Goal: Task Accomplishment & Management: Use online tool/utility

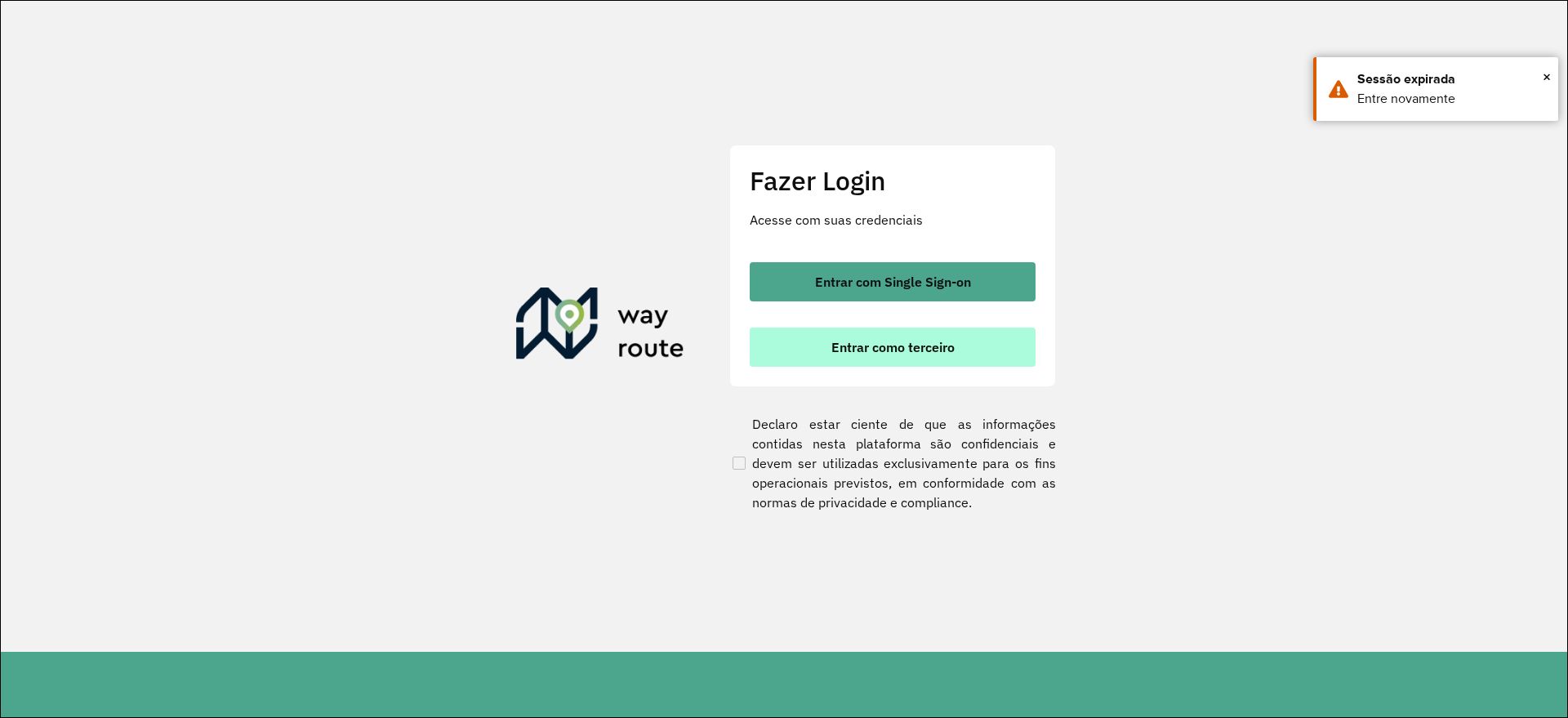
click at [852, 346] on span "Entrar como terceiro" at bounding box center [893, 346] width 123 height 13
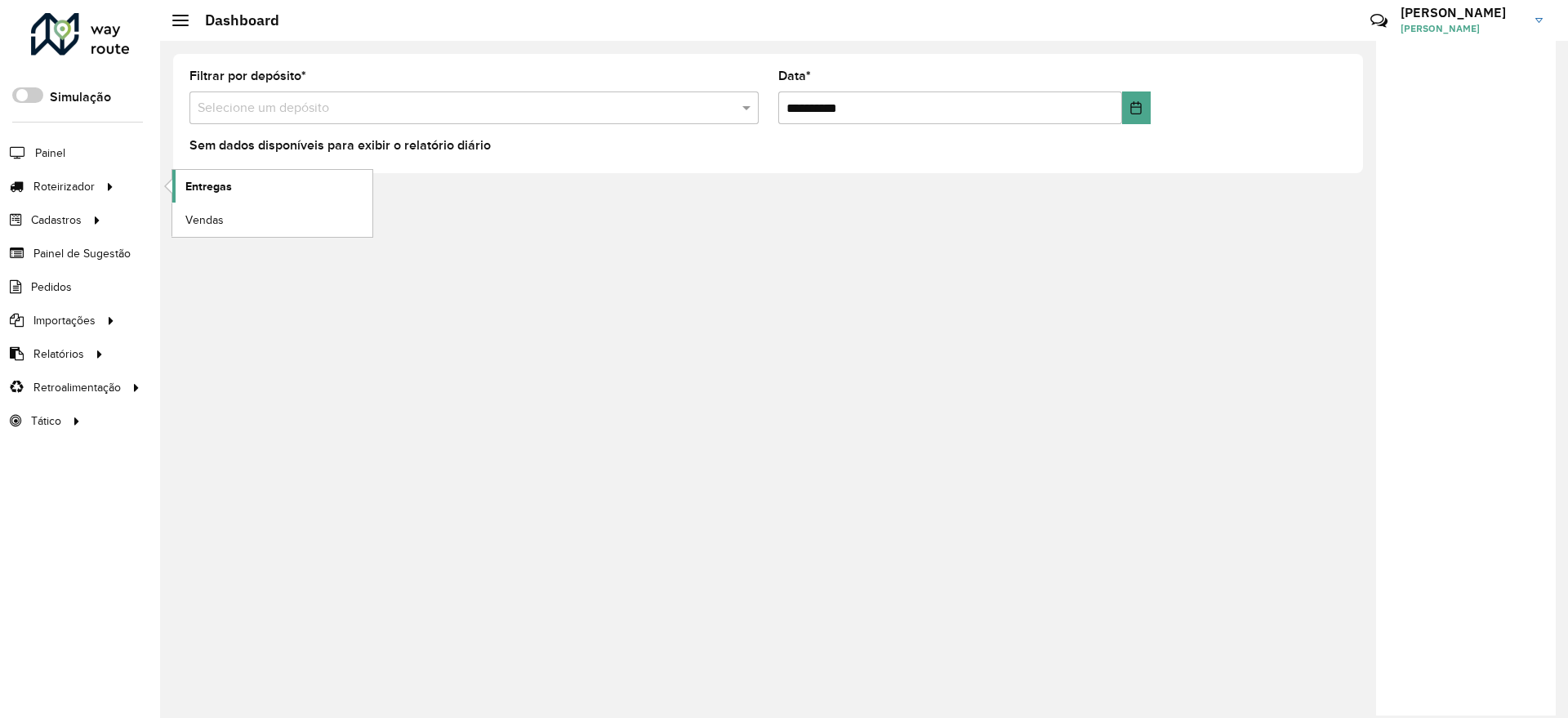
click at [184, 178] on link "Entregas" at bounding box center [272, 185] width 200 height 32
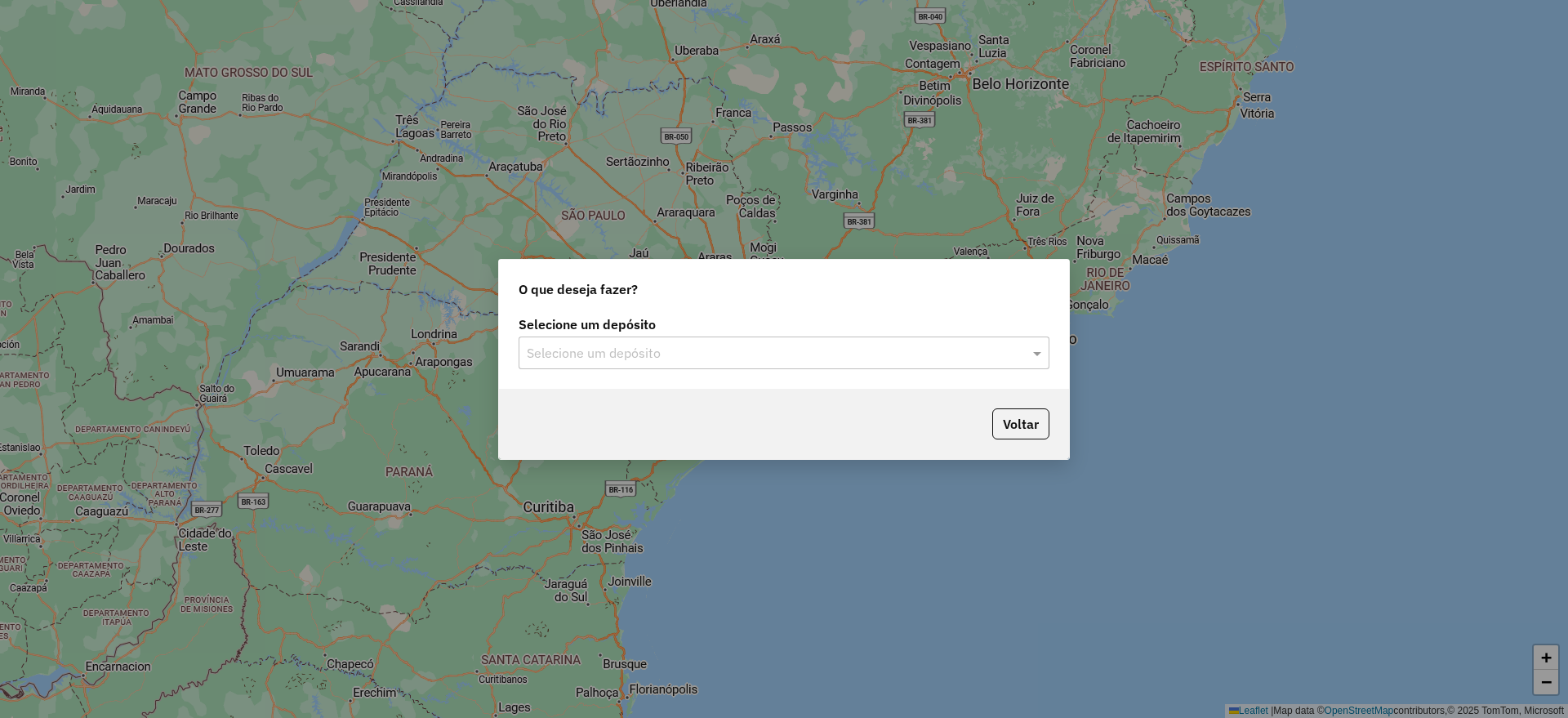
click at [665, 338] on div "Selecione um depósito" at bounding box center [784, 352] width 531 height 32
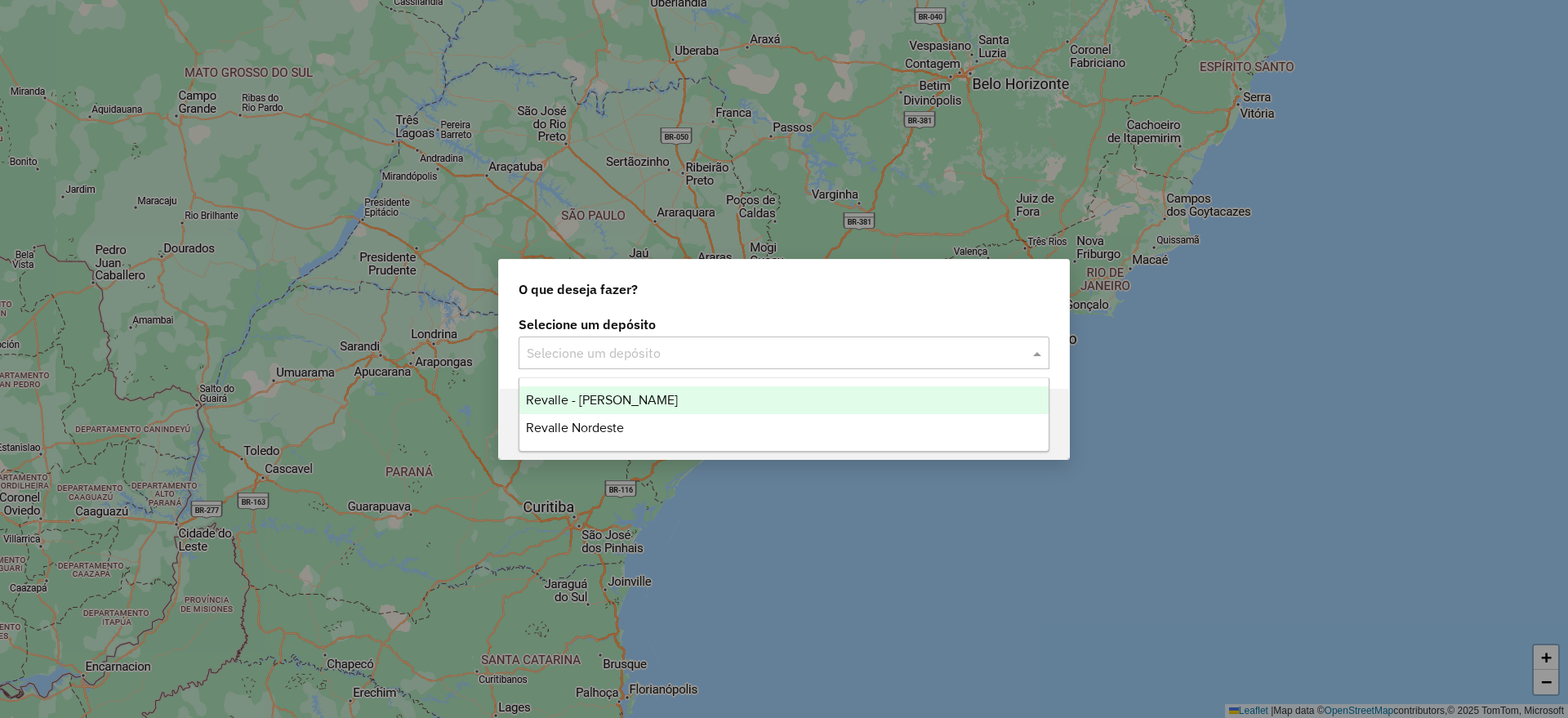
click at [654, 401] on span "Revalle - [PERSON_NAME]" at bounding box center [602, 400] width 152 height 14
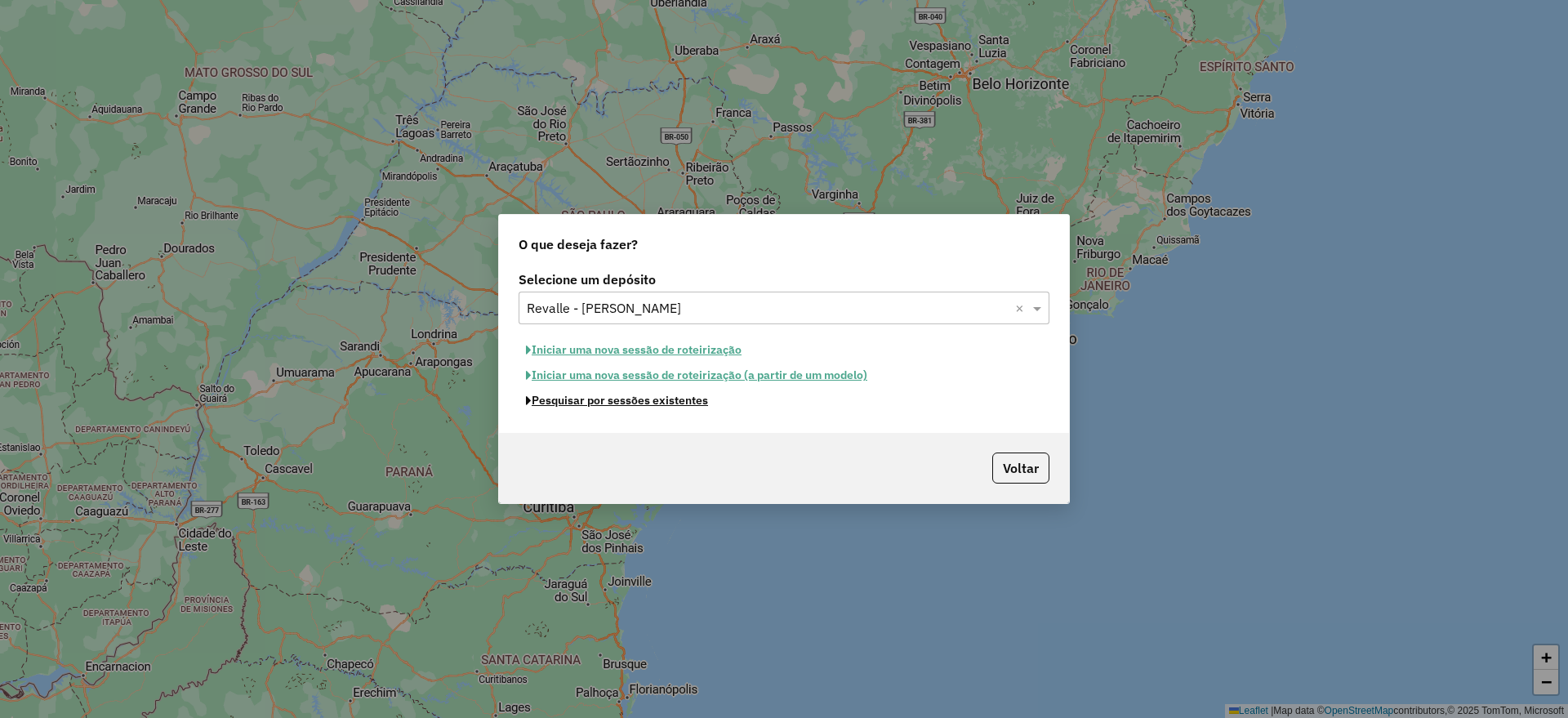
click at [682, 400] on button "Pesquisar por sessões existentes" at bounding box center [617, 401] width 197 height 25
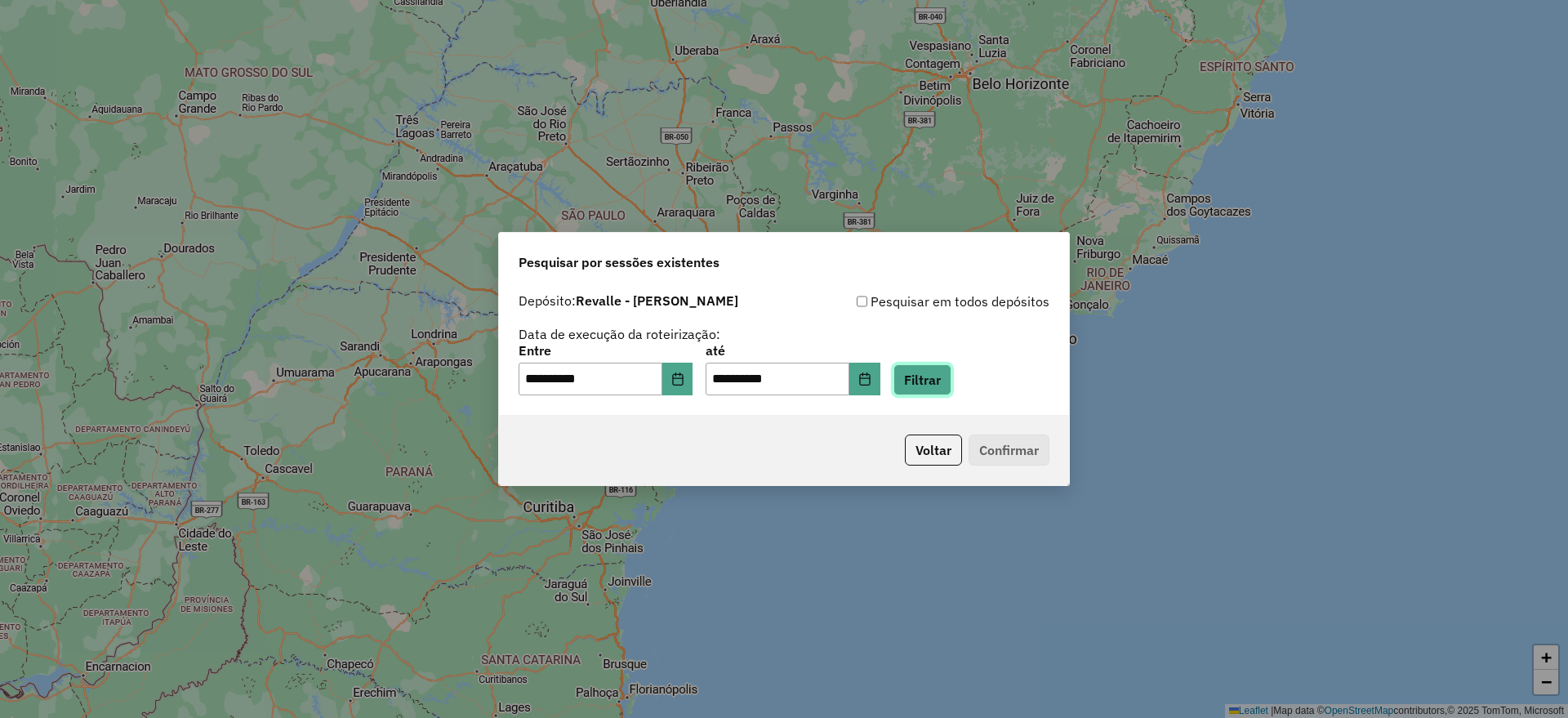
click at [951, 387] on button "Filtrar" at bounding box center [923, 379] width 58 height 31
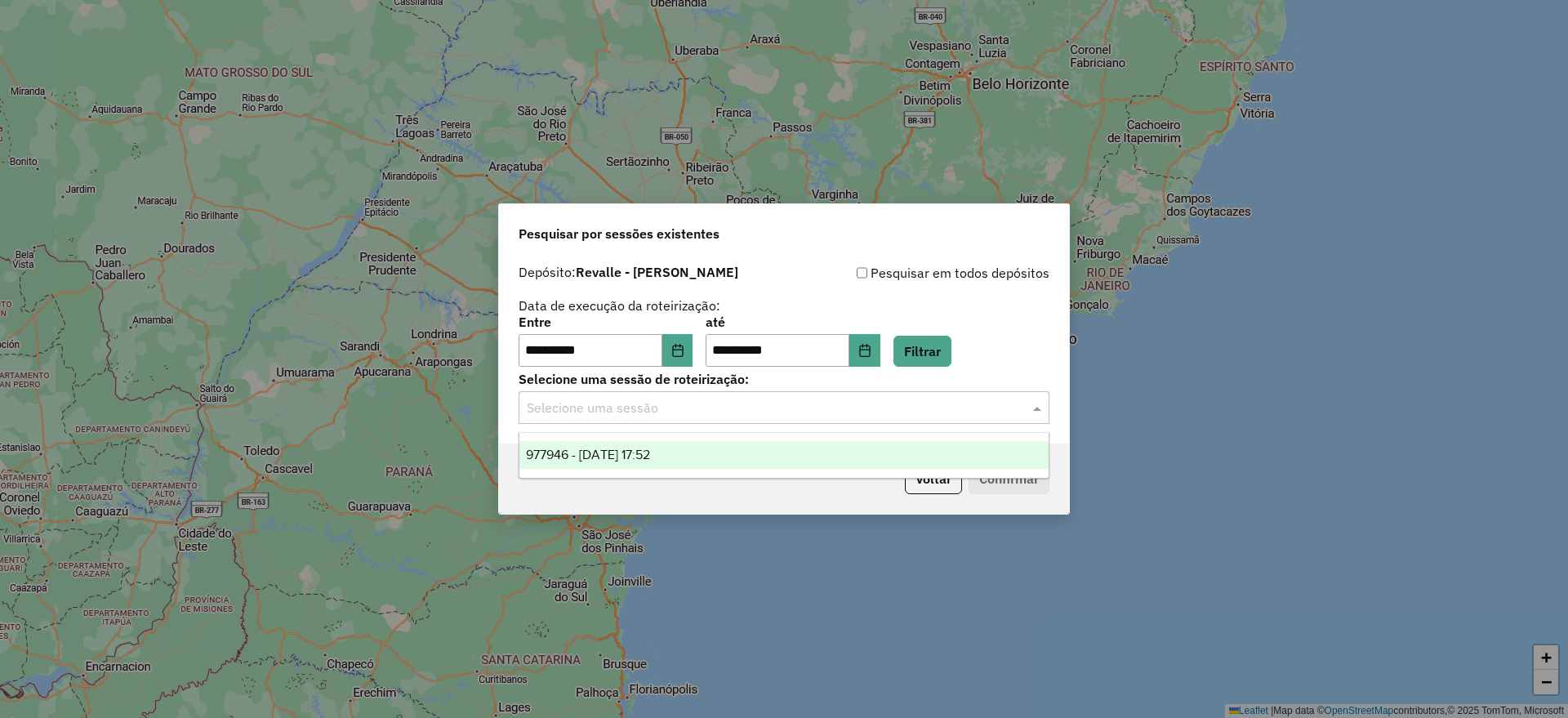
click at [925, 410] on input "text" at bounding box center [767, 408] width 482 height 19
click at [845, 454] on div "977946 - [DATE] 17:52" at bounding box center [784, 455] width 529 height 28
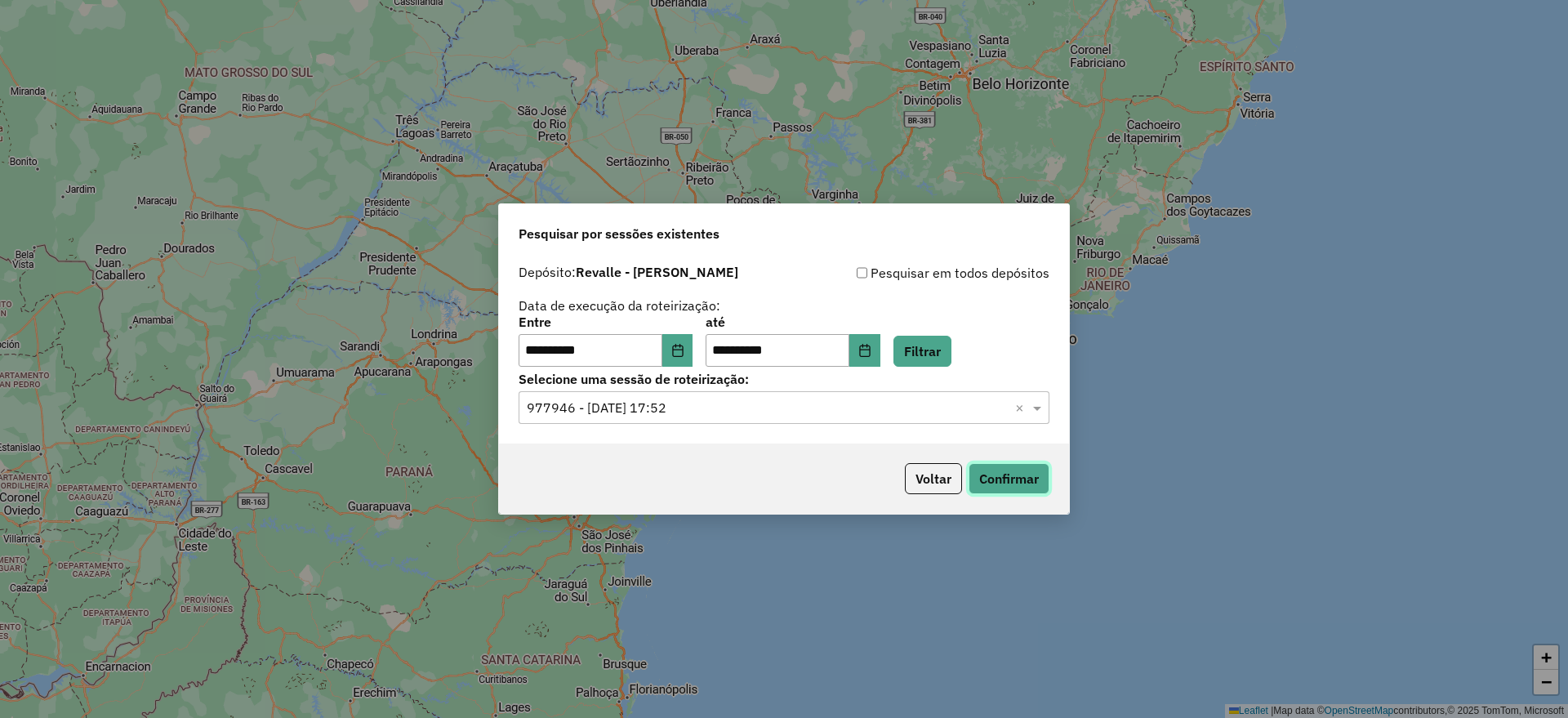
click at [988, 479] on button "Confirmar" at bounding box center [1009, 478] width 80 height 31
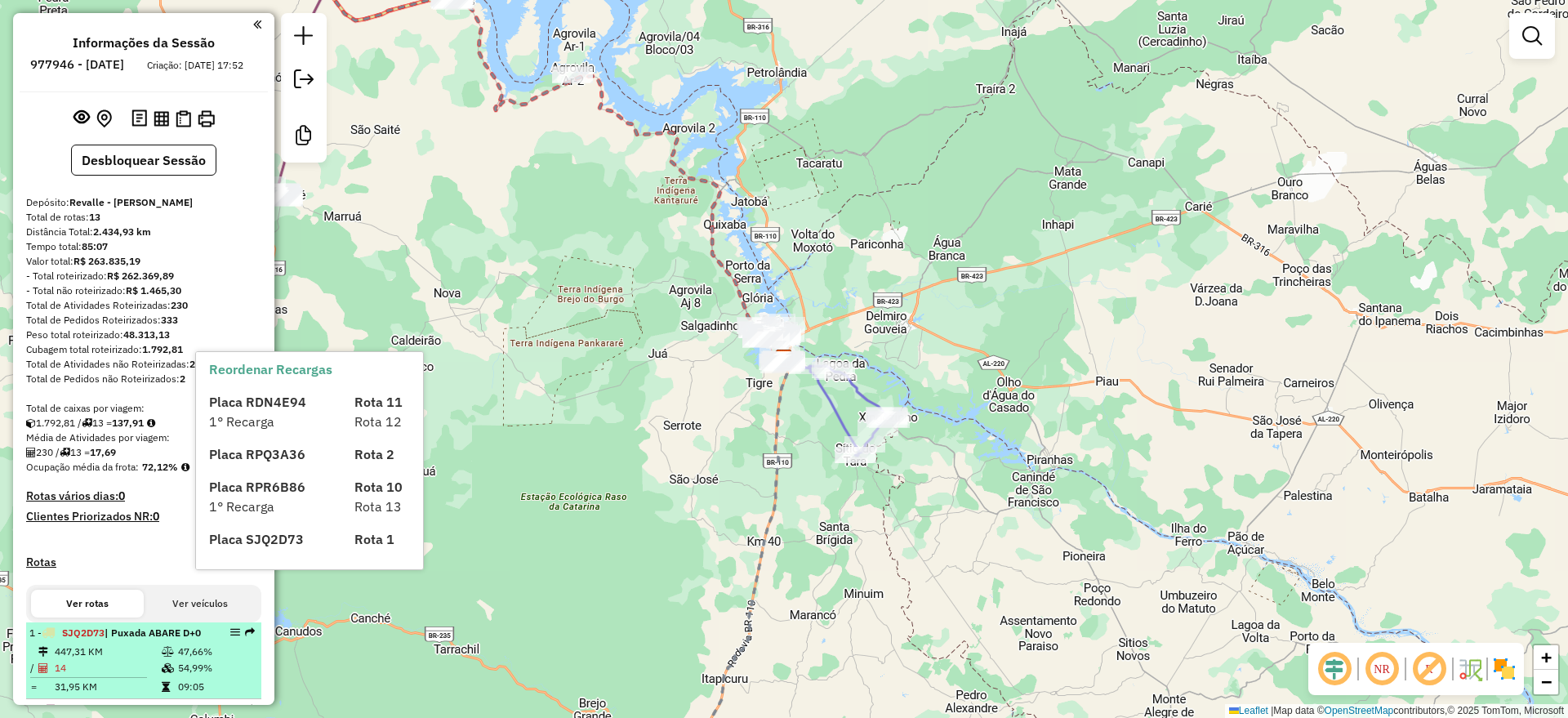
select select "**********"
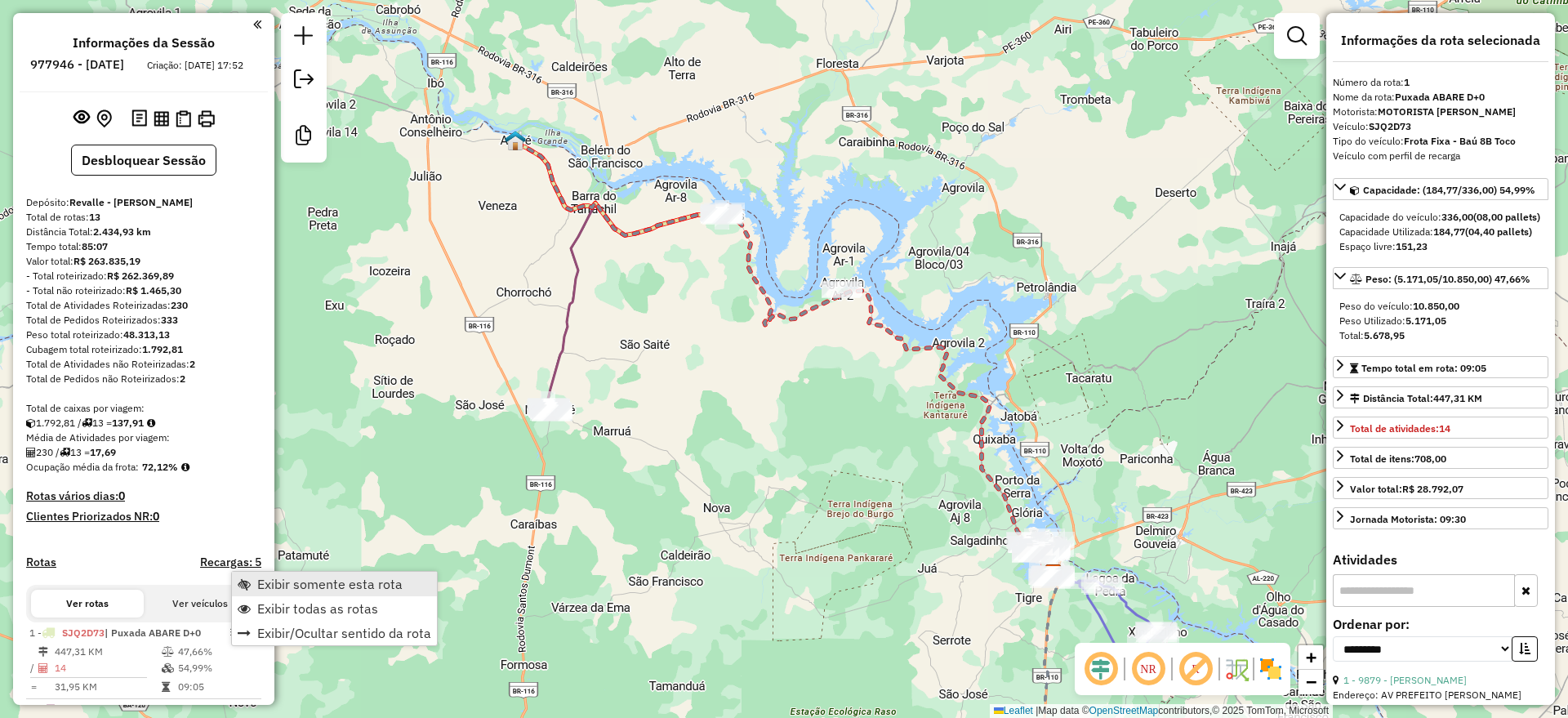
click at [337, 587] on span "Exibir somente esta rota" at bounding box center [330, 583] width 145 height 13
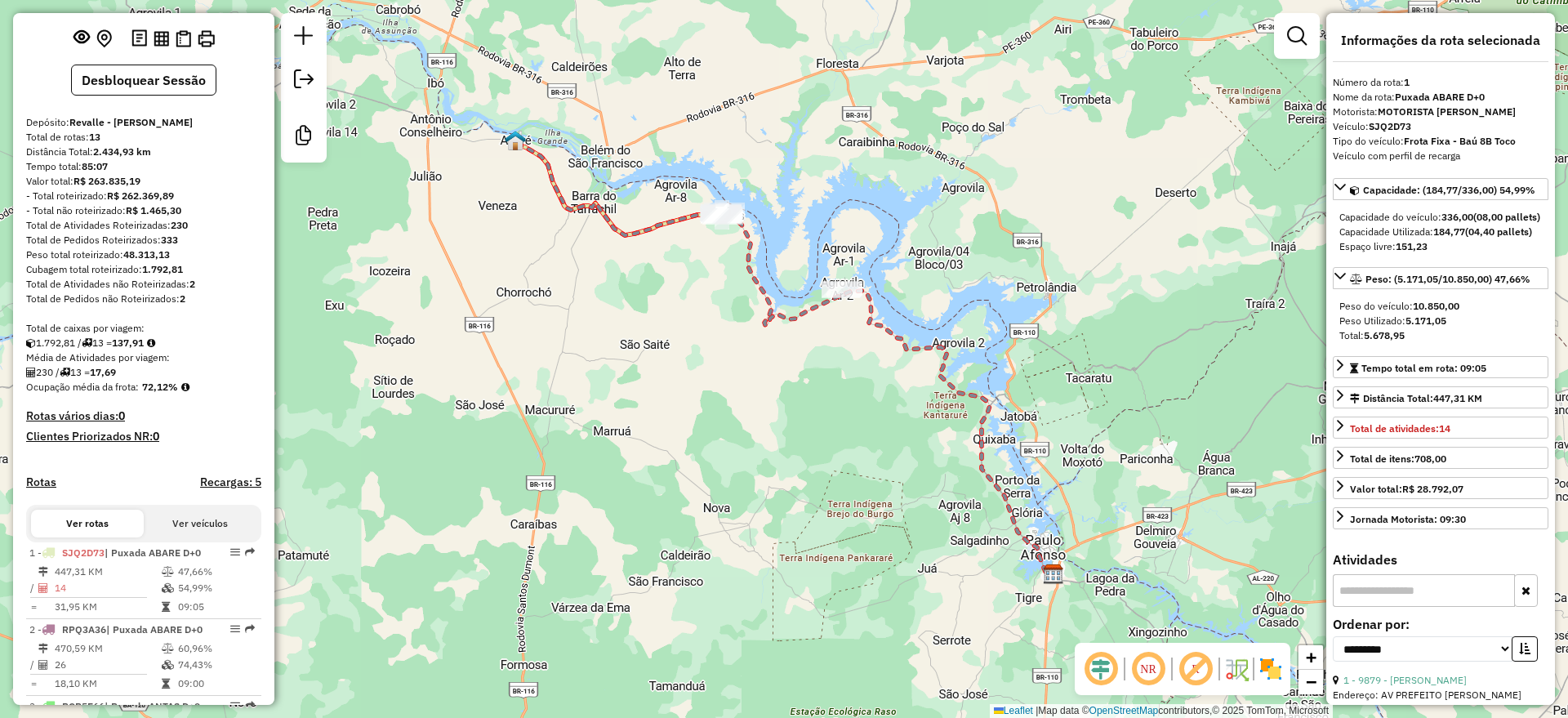
scroll to position [204, 0]
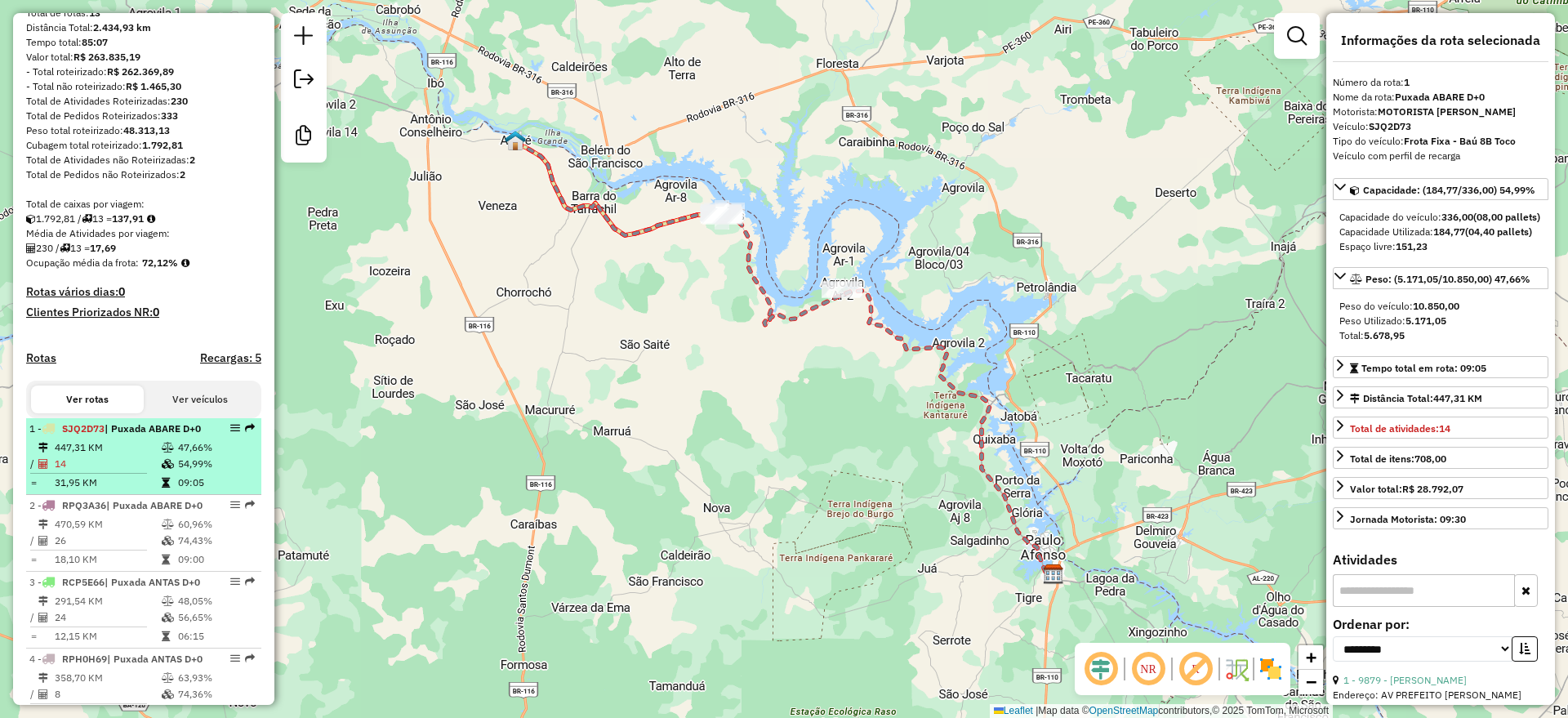
click at [122, 465] on li "1 - SJQ2D73 | Puxada ABARE D+0 447,31 KM 47,66% / 14 54,99% = 31,95 KM 09:05" at bounding box center [143, 457] width 235 height 77
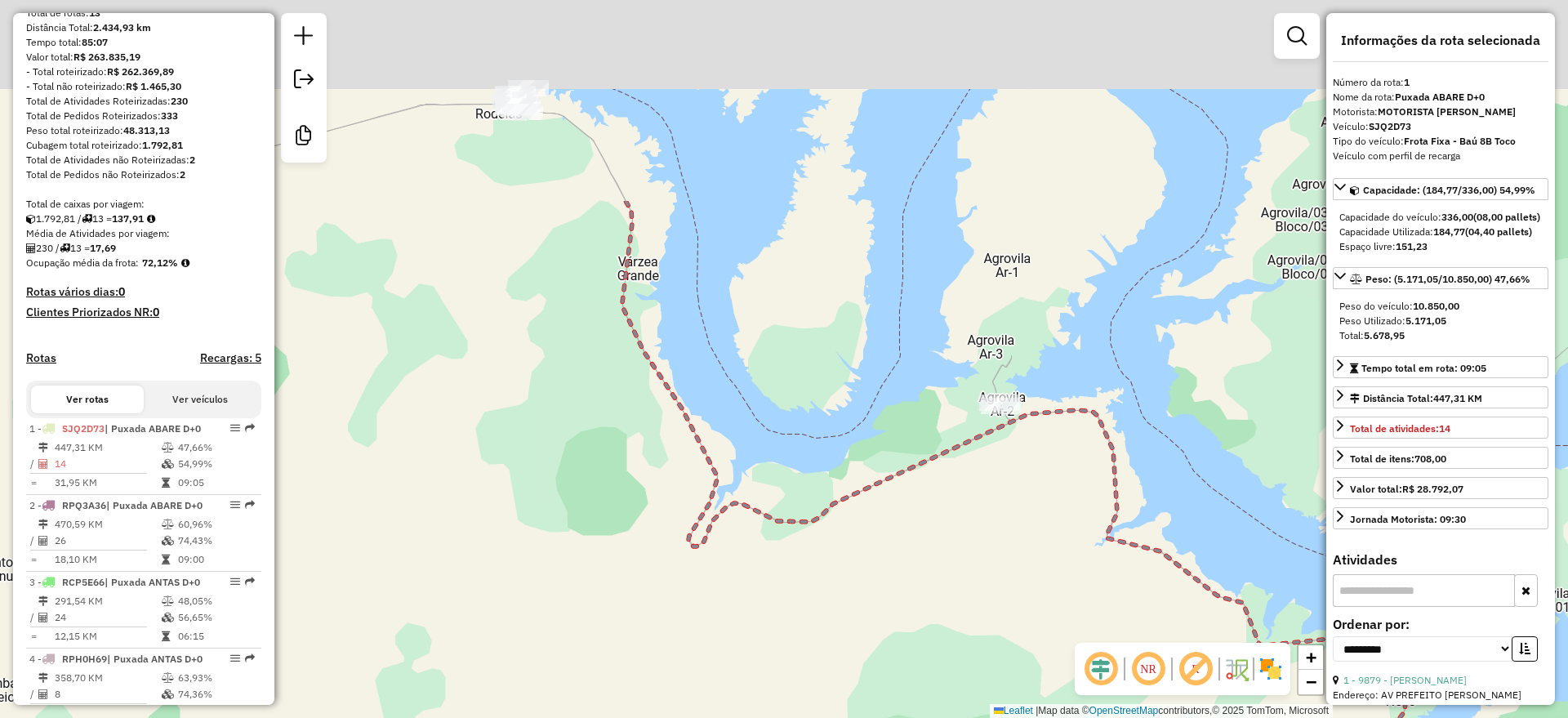
drag, startPoint x: 779, startPoint y: 322, endPoint x: 694, endPoint y: 600, distance: 290.7
click at [694, 600] on div "Janela de atendimento Grade de atendimento Capacidade Transportadoras Veículos …" at bounding box center [784, 359] width 1568 height 718
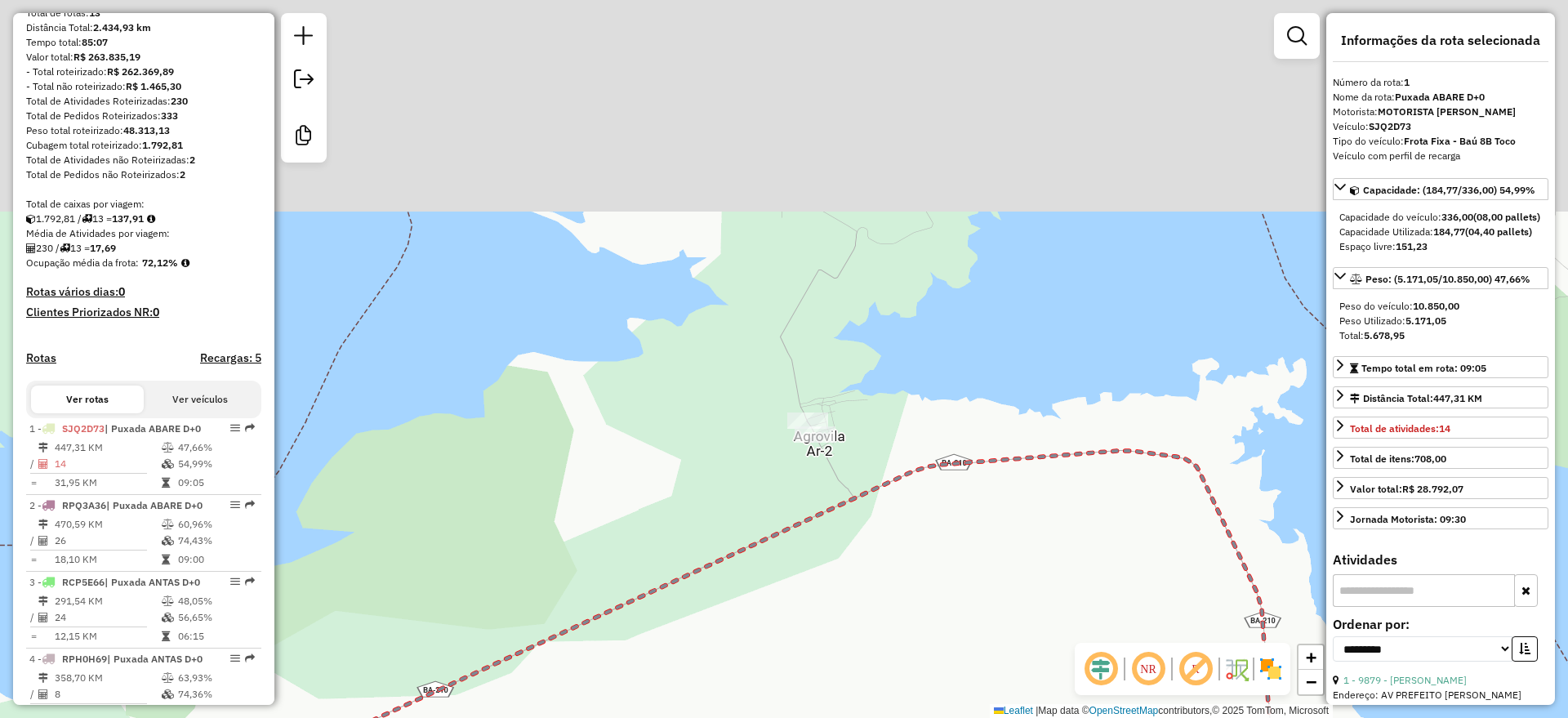
drag, startPoint x: 996, startPoint y: 408, endPoint x: 962, endPoint y: 673, distance: 267.2
click at [962, 673] on div "Janela de atendimento Grade de atendimento Capacidade Transportadoras Veículos …" at bounding box center [784, 359] width 1568 height 718
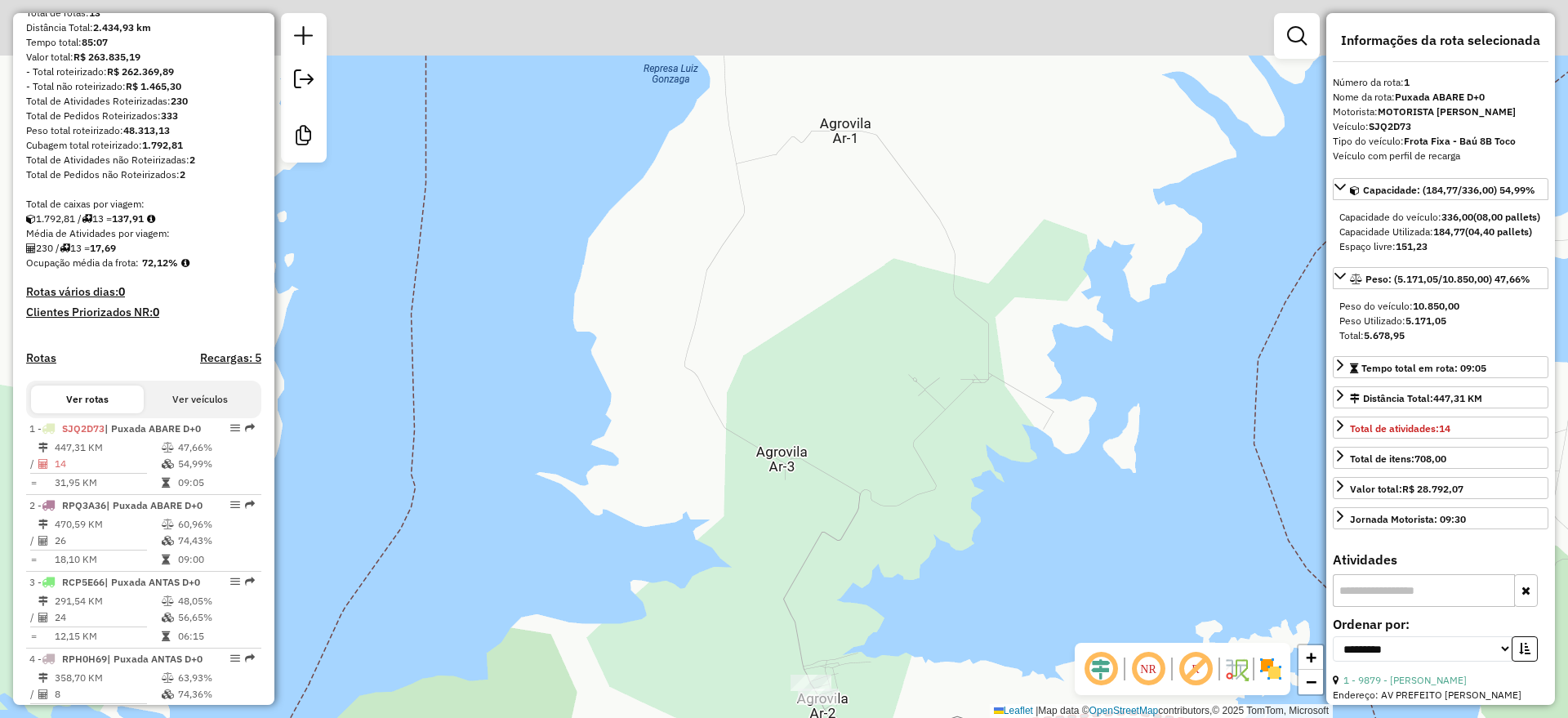
drag, startPoint x: 886, startPoint y: 293, endPoint x: 890, endPoint y: 554, distance: 261.0
click at [890, 554] on div "Janela de atendimento Grade de atendimento Capacidade Transportadoras Veículos …" at bounding box center [784, 359] width 1568 height 718
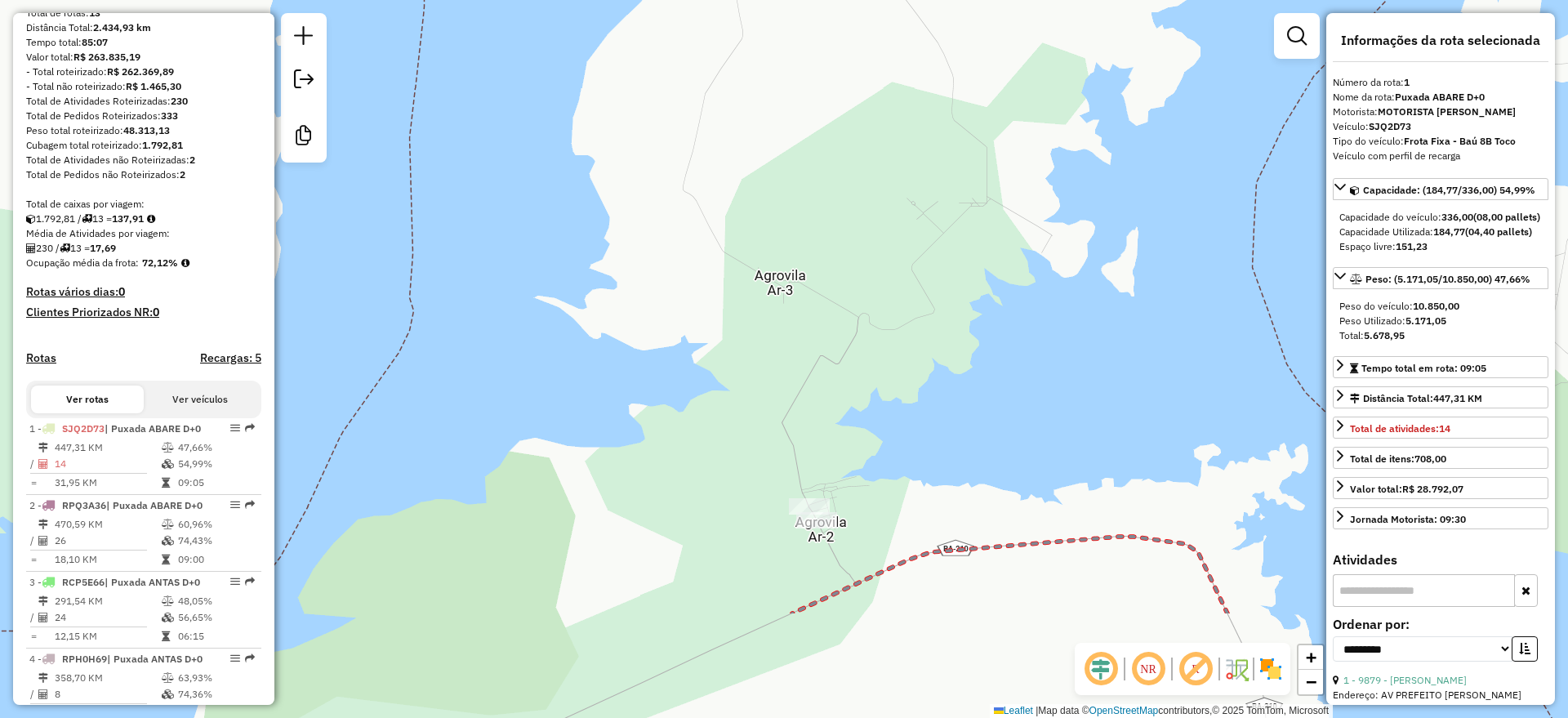
drag, startPoint x: 890, startPoint y: 496, endPoint x: 889, endPoint y: 314, distance: 182.0
click at [889, 314] on div "Janela de atendimento Grade de atendimento Capacidade Transportadoras Veículos …" at bounding box center [784, 359] width 1568 height 718
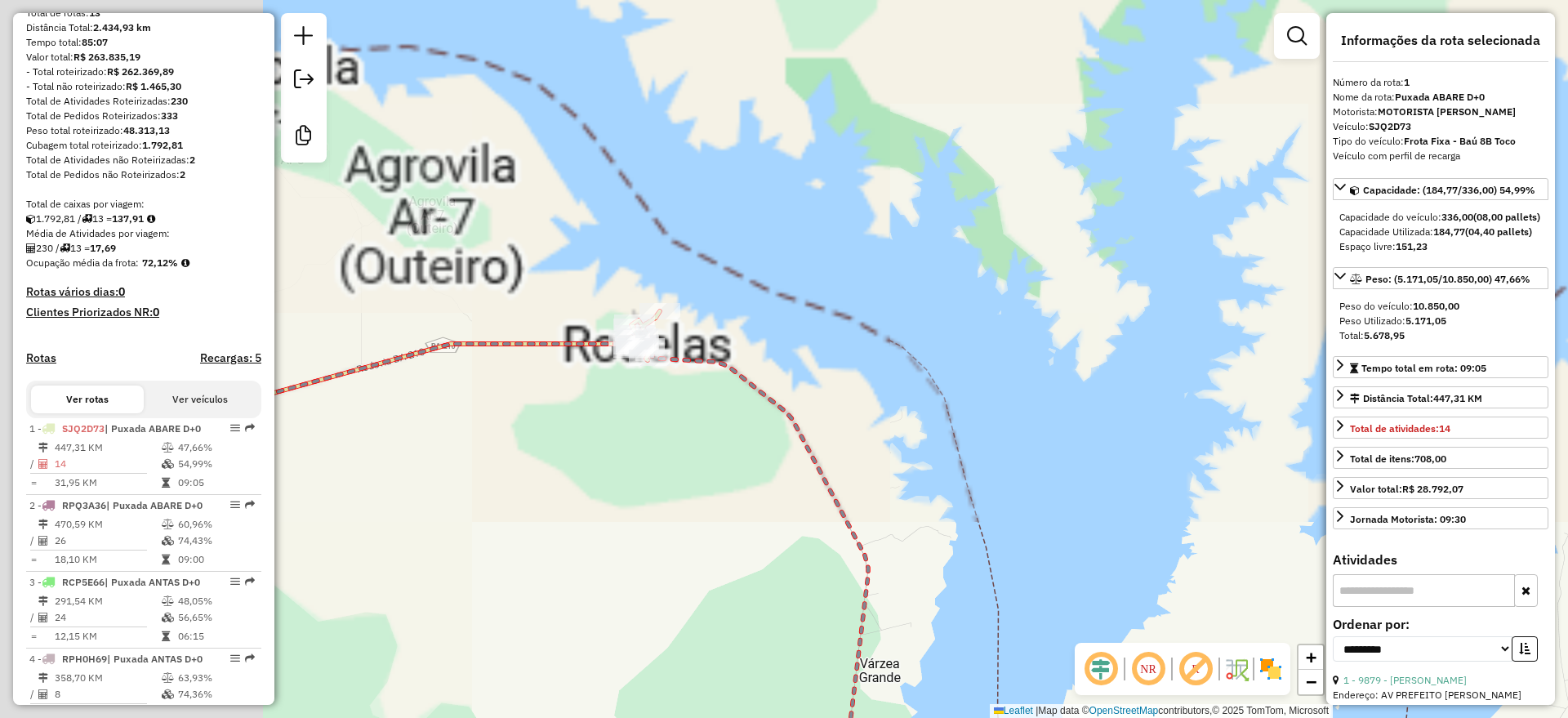
drag, startPoint x: 419, startPoint y: 216, endPoint x: 767, endPoint y: 434, distance: 410.6
click at [767, 434] on div "Janela de atendimento Grade de atendimento Capacidade Transportadoras Veículos …" at bounding box center [784, 359] width 1568 height 718
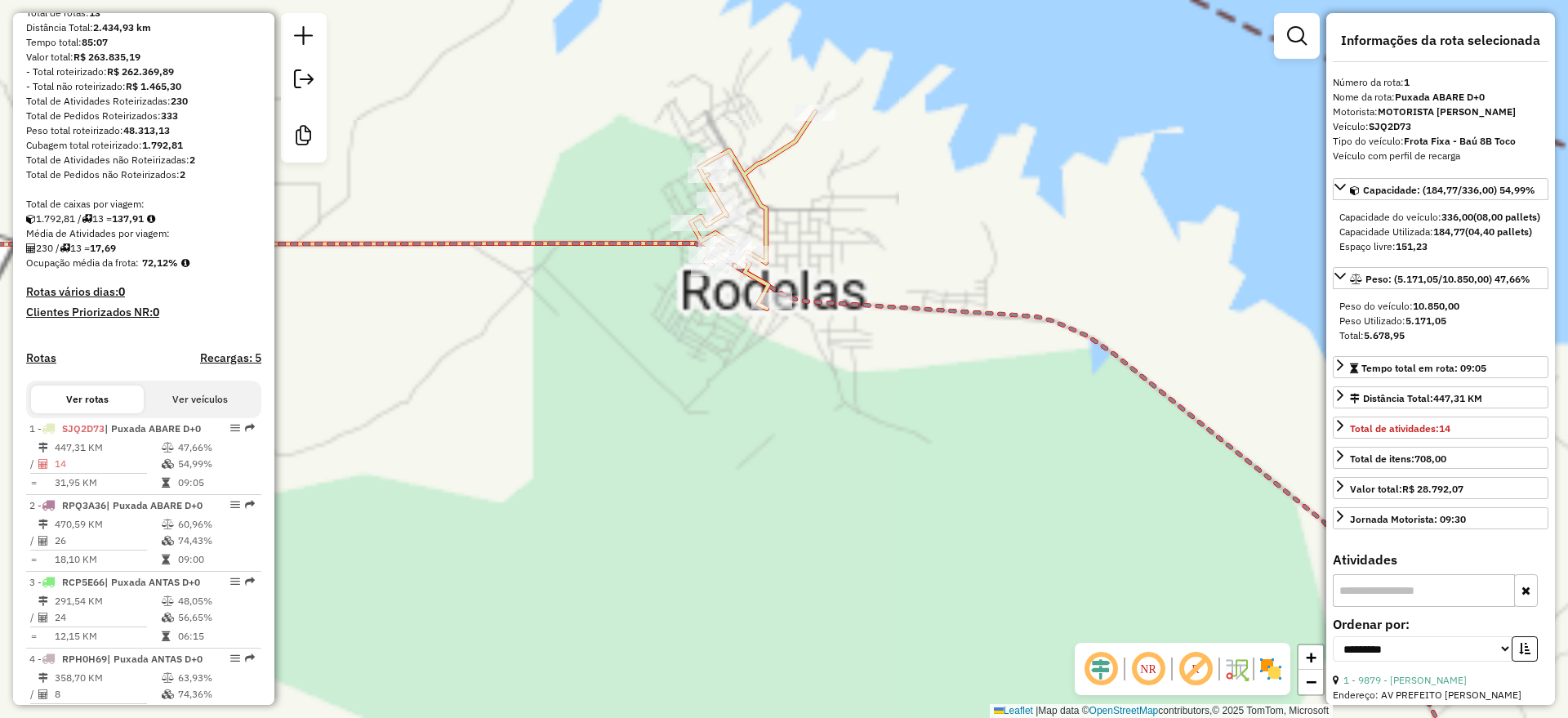
drag, startPoint x: 594, startPoint y: 326, endPoint x: 659, endPoint y: 486, distance: 172.7
click at [659, 486] on div "Janela de atendimento Grade de atendimento Capacidade Transportadoras Veículos …" at bounding box center [784, 359] width 1568 height 718
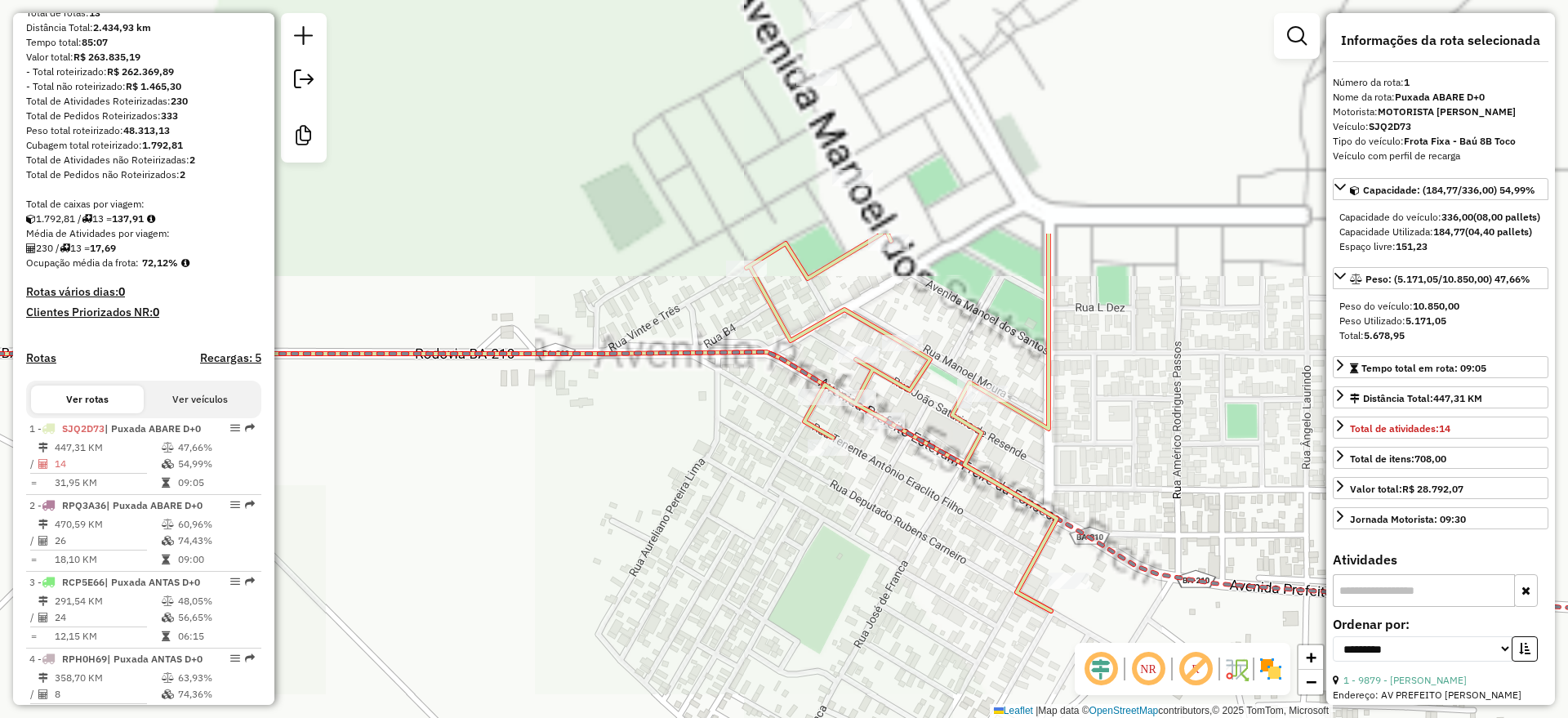
drag, startPoint x: 765, startPoint y: 244, endPoint x: 645, endPoint y: 582, distance: 358.7
click at [645, 582] on div "Janela de atendimento Grade de atendimento Capacidade Transportadoras Veículos …" at bounding box center [784, 359] width 1568 height 718
